Goal: Transaction & Acquisition: Book appointment/travel/reservation

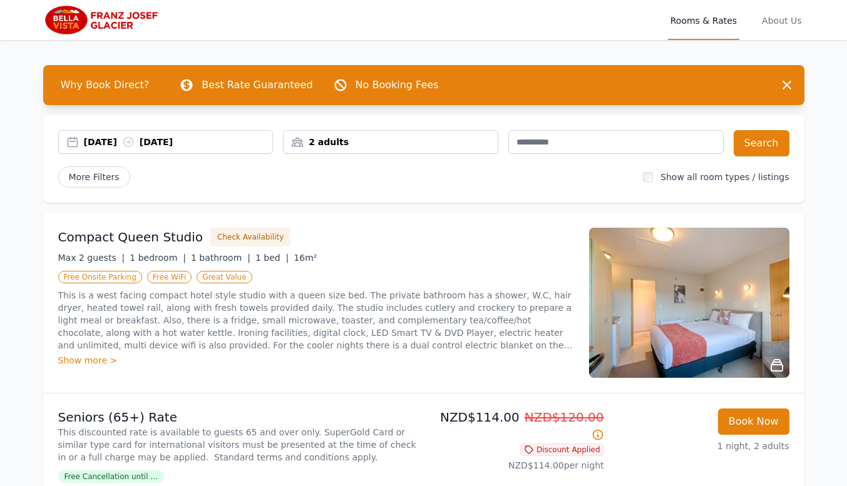
click at [118, 145] on div "[DATE] [DATE]" at bounding box center [178, 142] width 189 height 13
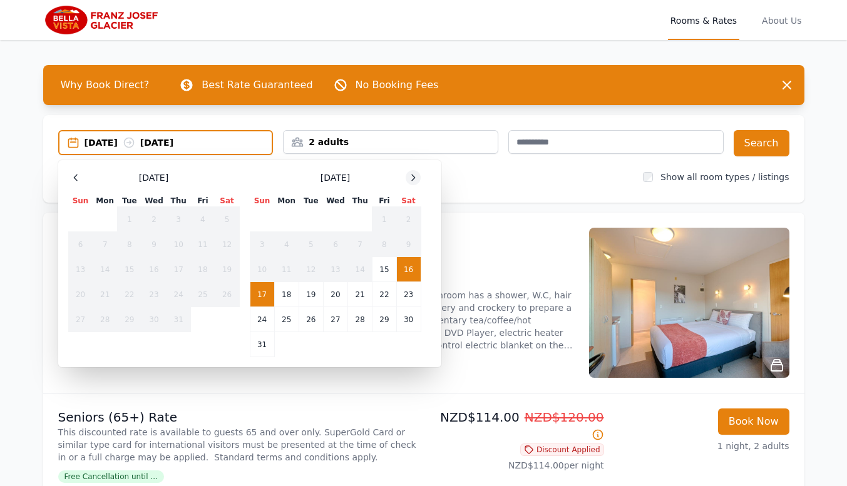
click at [411, 180] on icon at bounding box center [413, 178] width 10 height 10
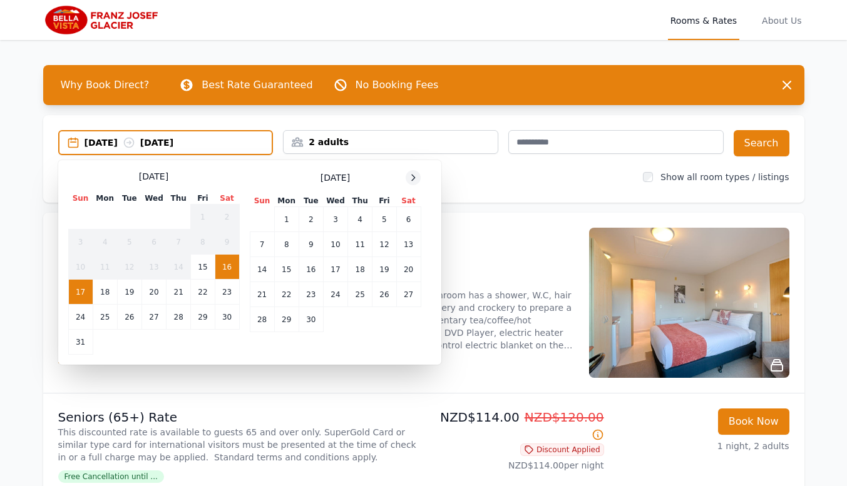
click at [411, 180] on icon at bounding box center [413, 178] width 10 height 10
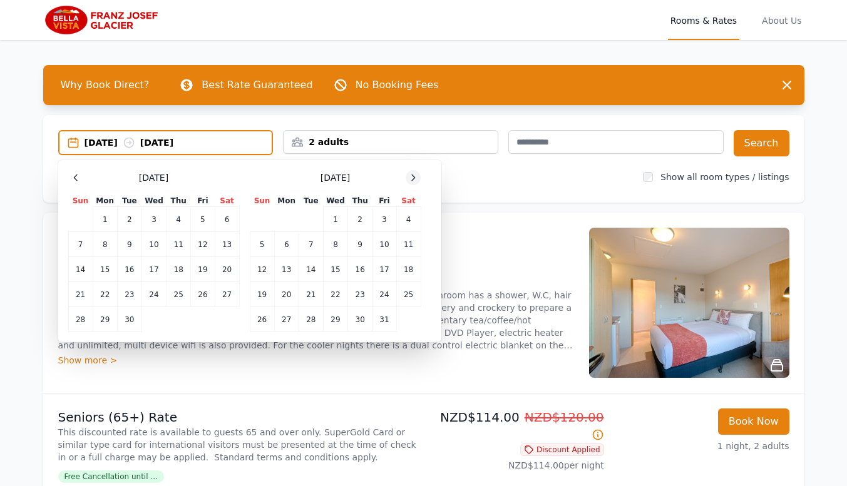
click at [413, 176] on icon at bounding box center [413, 178] width 10 height 10
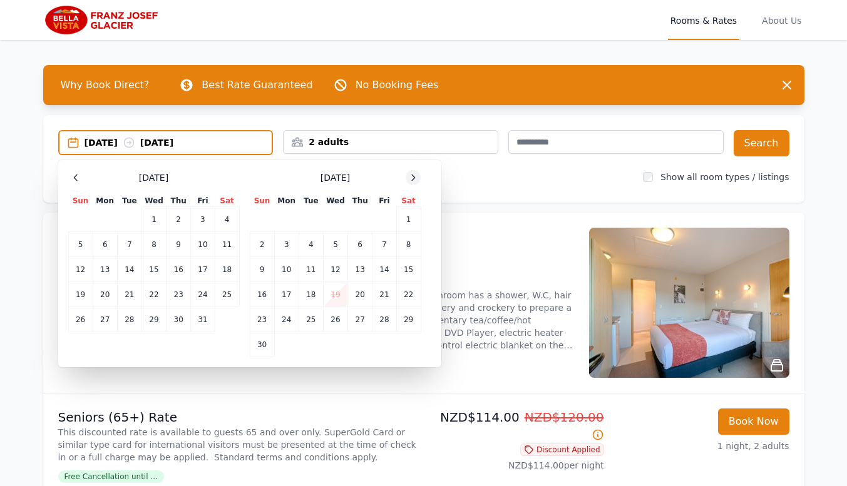
click at [413, 176] on icon at bounding box center [413, 178] width 10 height 10
click at [333, 267] on td "17" at bounding box center [335, 269] width 24 height 25
click at [386, 270] on td "19" at bounding box center [384, 269] width 24 height 25
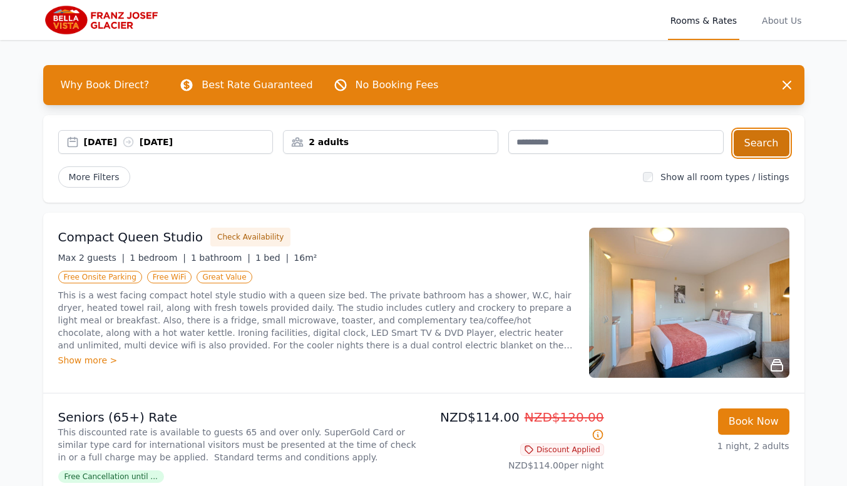
click at [761, 143] on button "Search" at bounding box center [762, 143] width 56 height 26
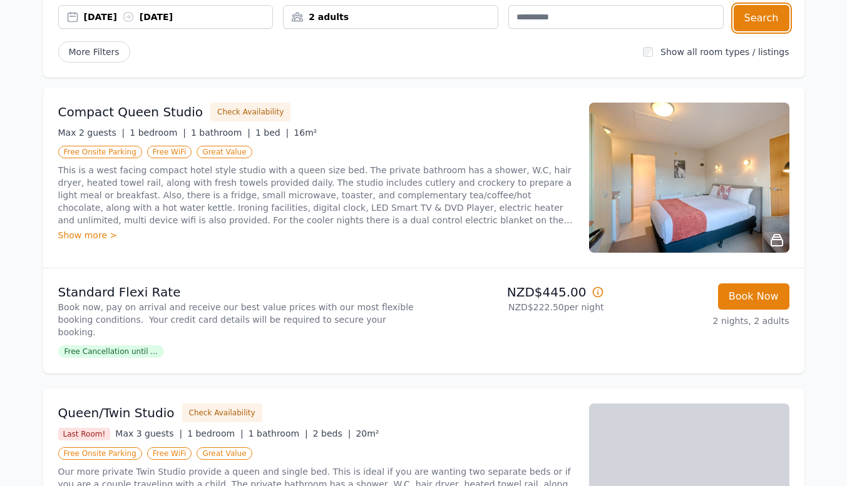
scroll to position [63, 0]
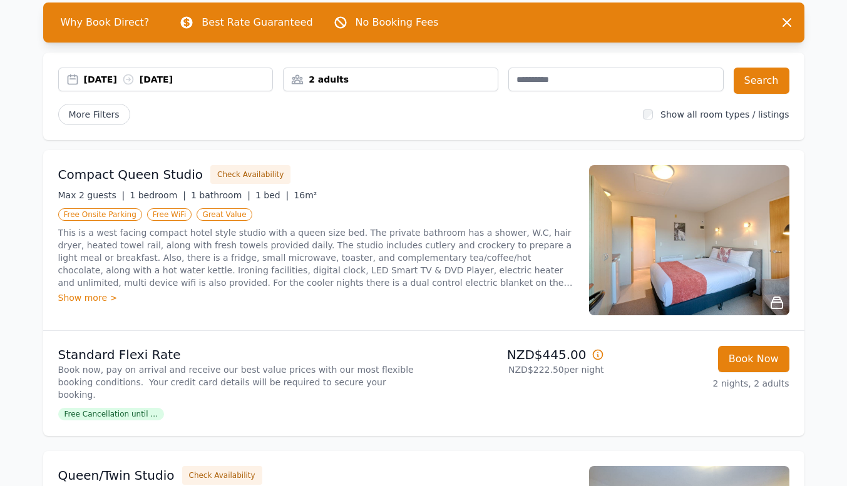
click at [88, 297] on div "Show more >" at bounding box center [316, 298] width 516 height 13
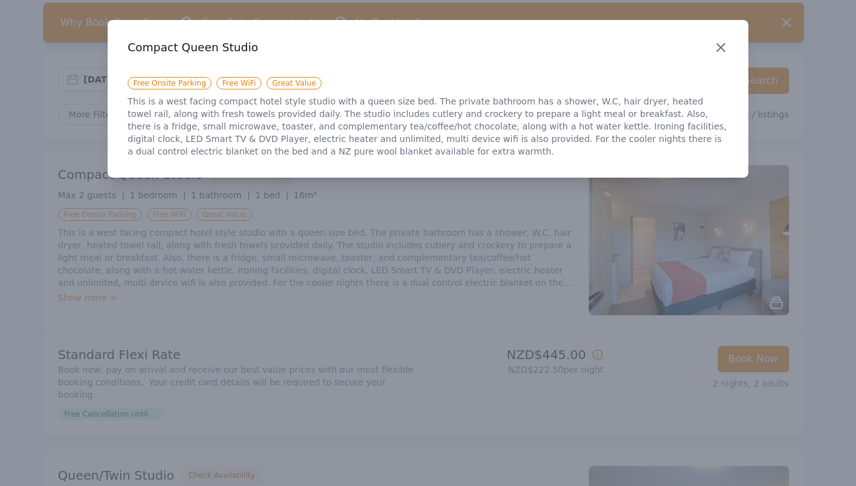
click at [718, 48] on icon "button" at bounding box center [721, 47] width 15 height 15
